Goal: Information Seeking & Learning: Learn about a topic

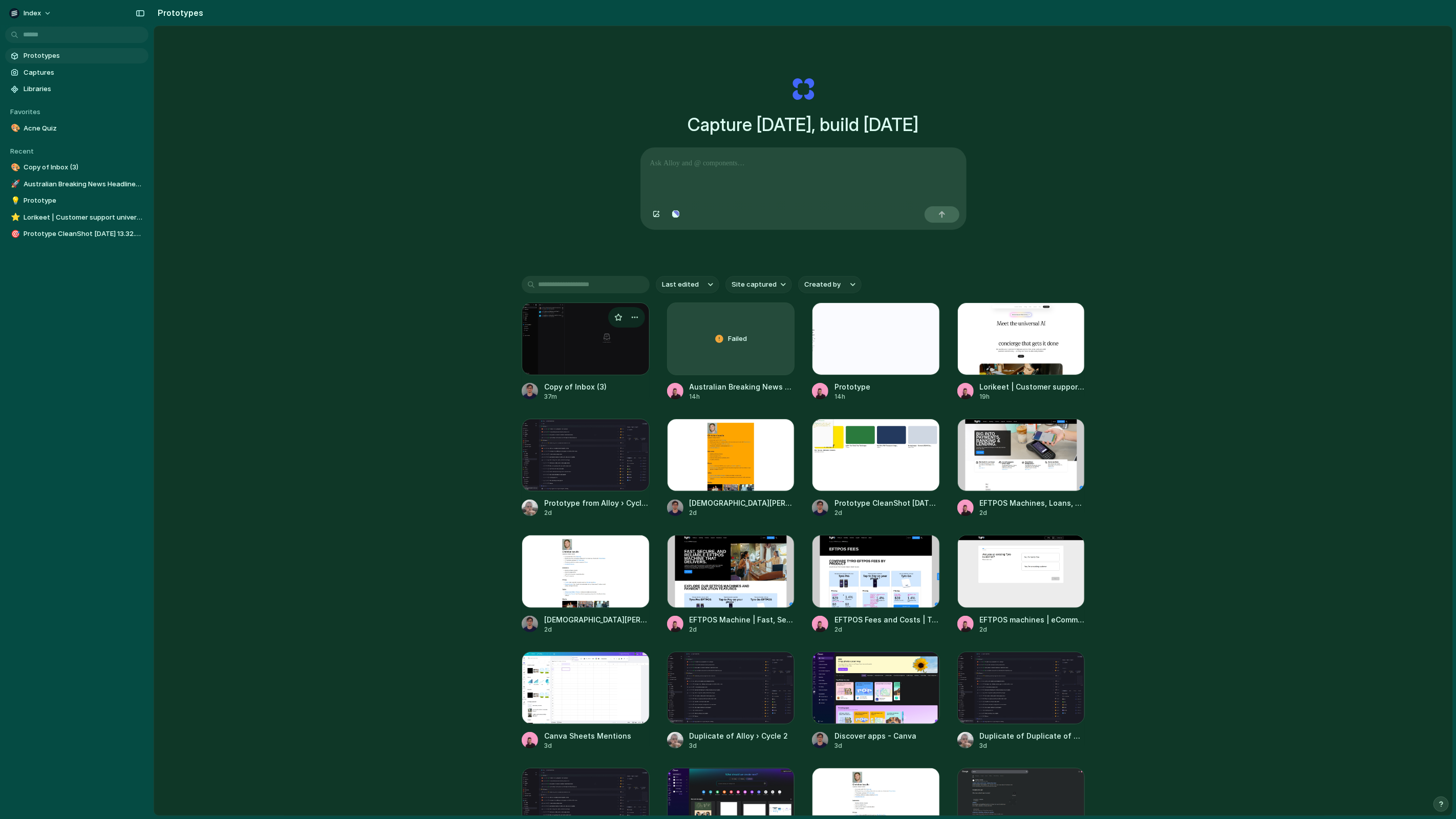
click at [556, 356] on div at bounding box center [586, 339] width 128 height 73
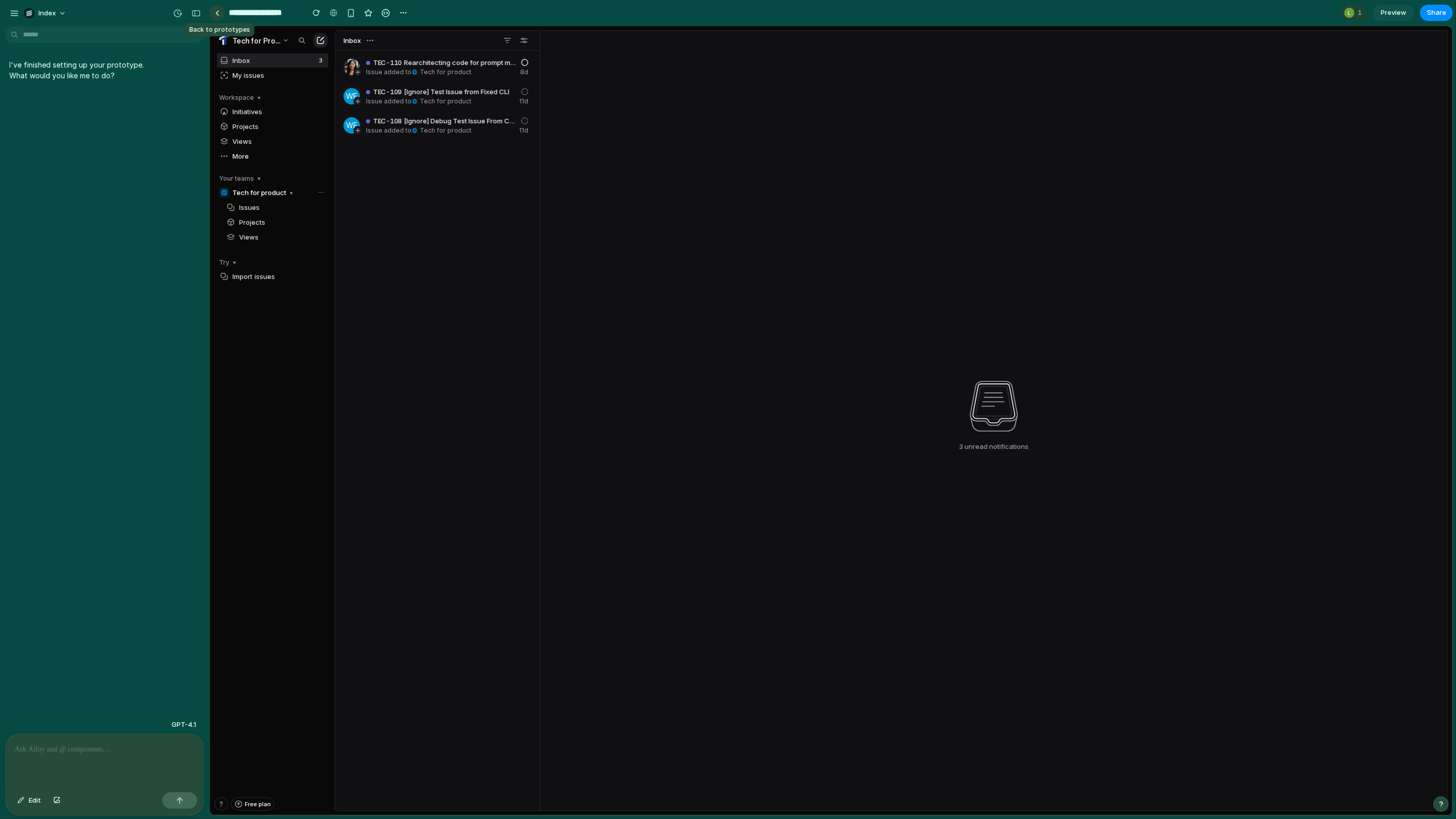
click at [219, 10] on link at bounding box center [216, 12] width 15 height 15
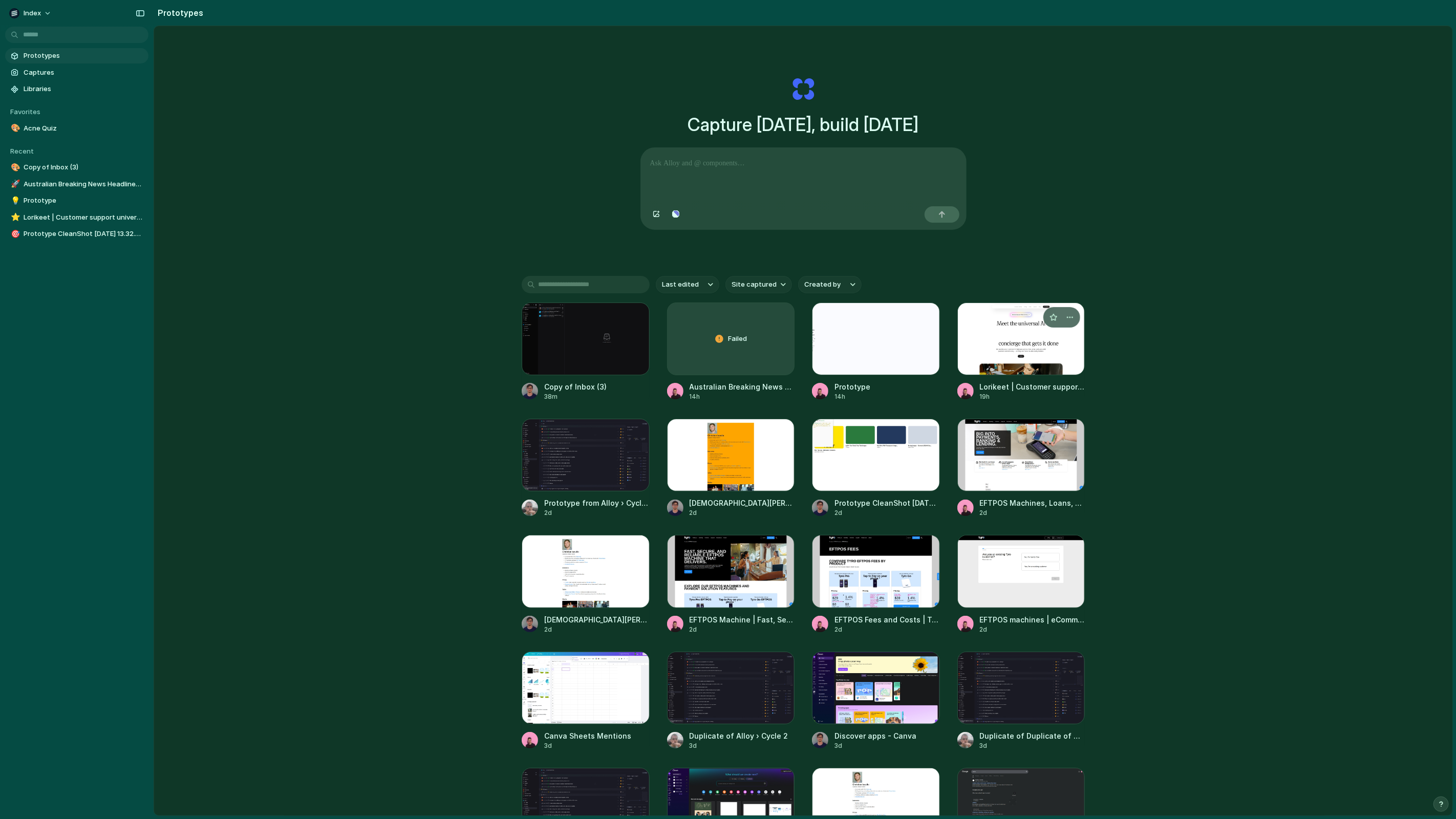
click at [1003, 350] on div at bounding box center [1021, 339] width 128 height 73
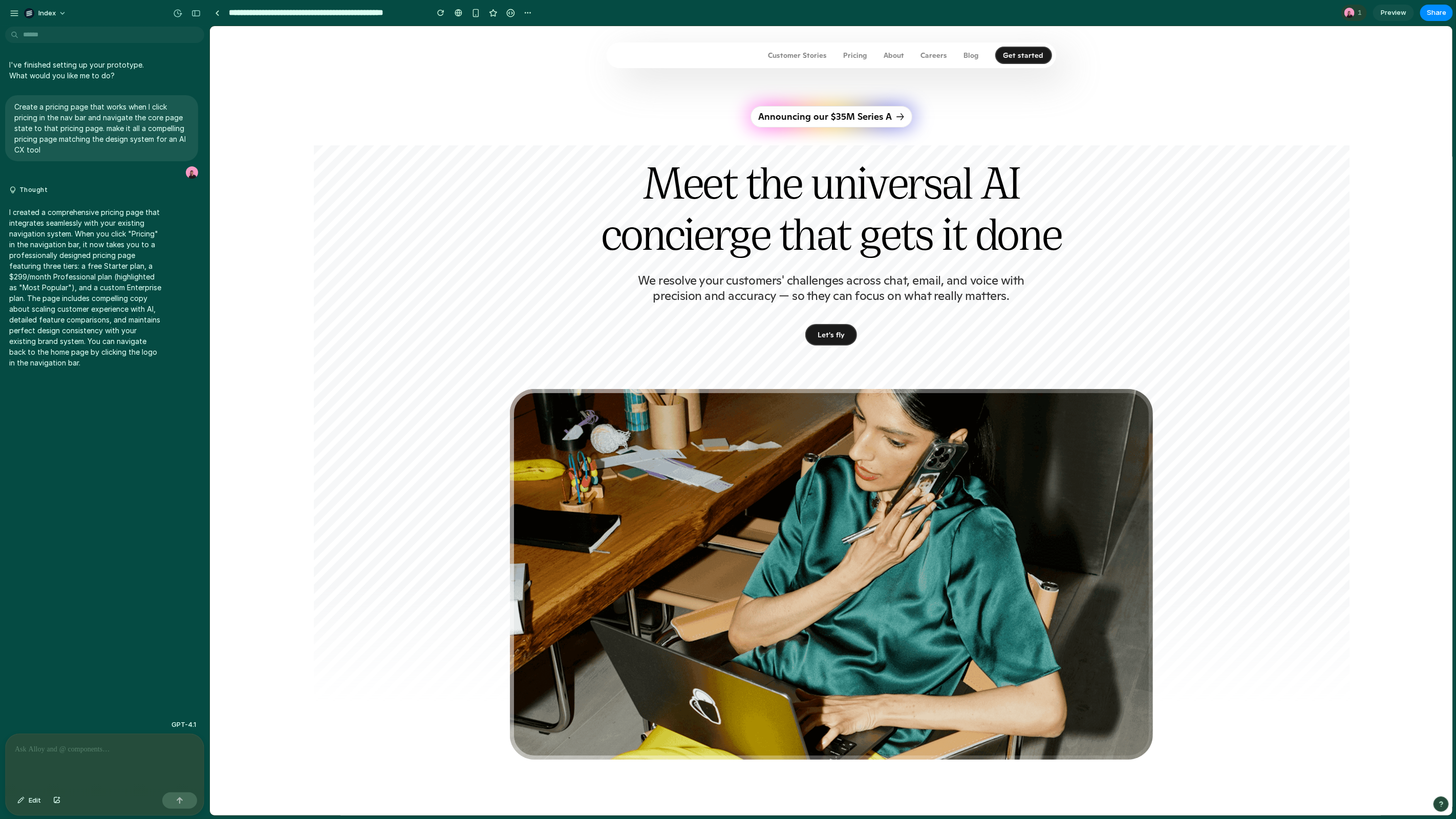
click at [855, 55] on p "Pricing" at bounding box center [855, 55] width 24 height 7
